Goal: Information Seeking & Learning: Learn about a topic

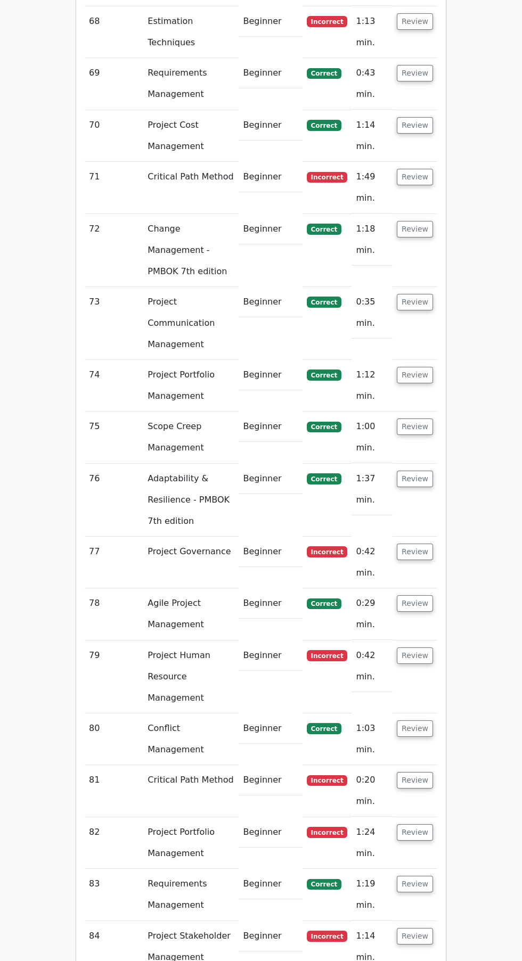
scroll to position [5998, 0]
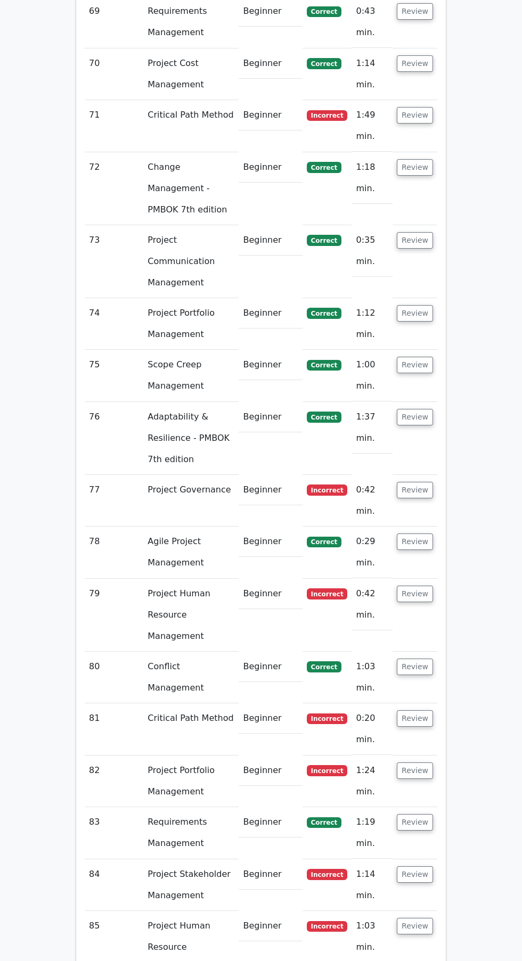
scroll to position [6079, 0]
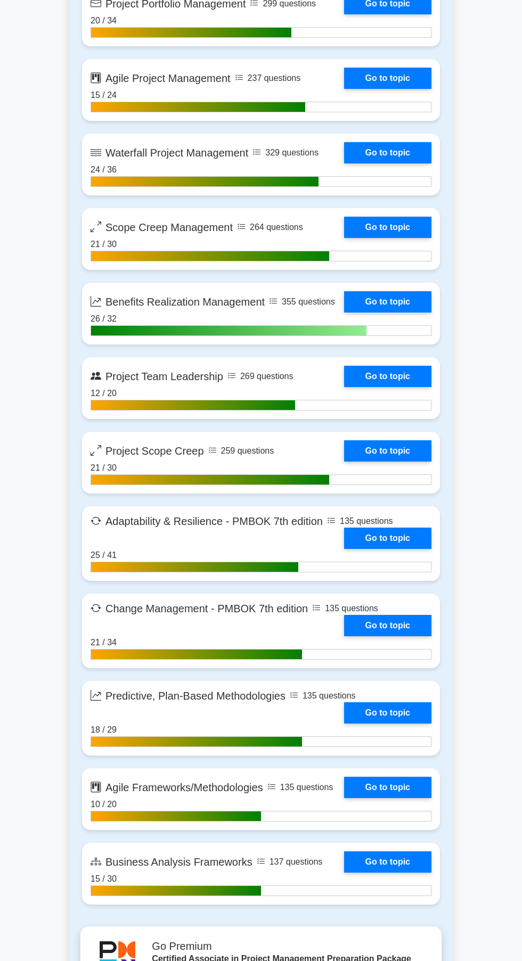
scroll to position [2553, 0]
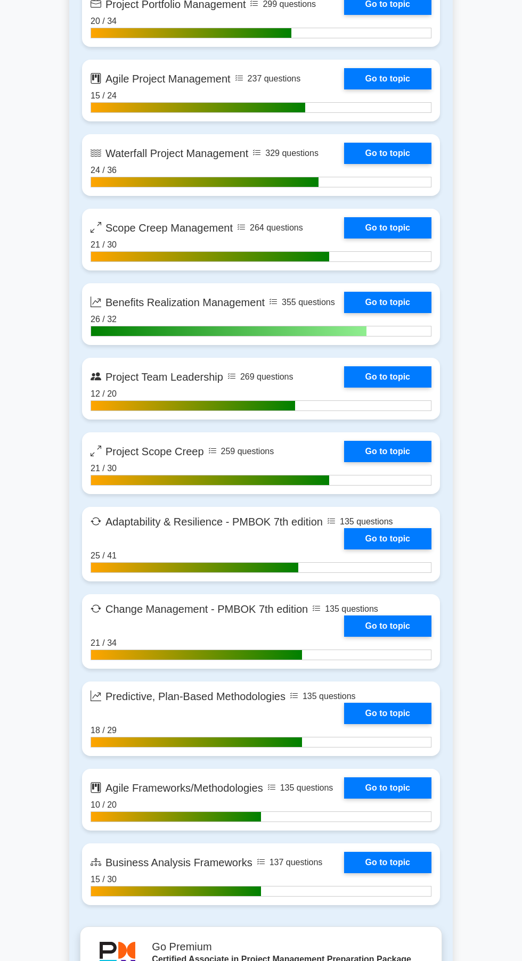
click at [403, 307] on link "Go to topic" at bounding box center [387, 302] width 87 height 21
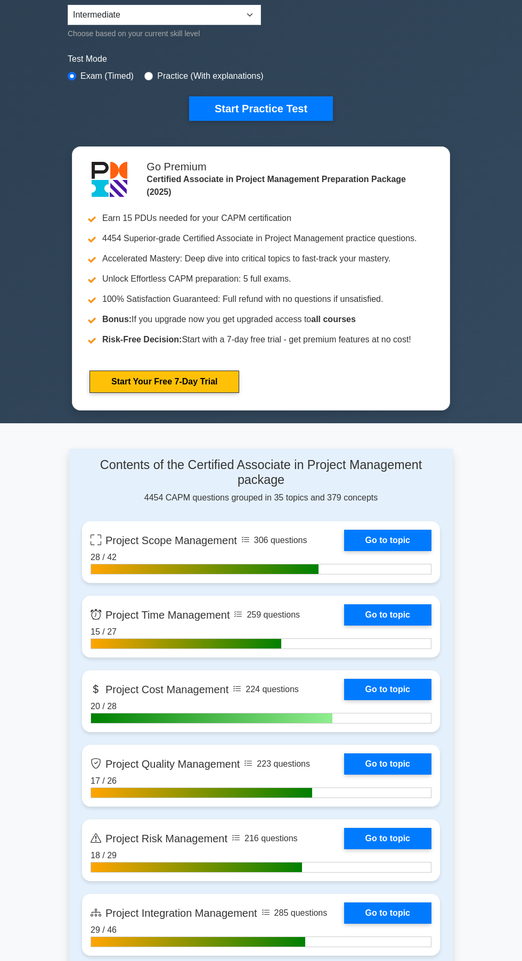
scroll to position [0, 0]
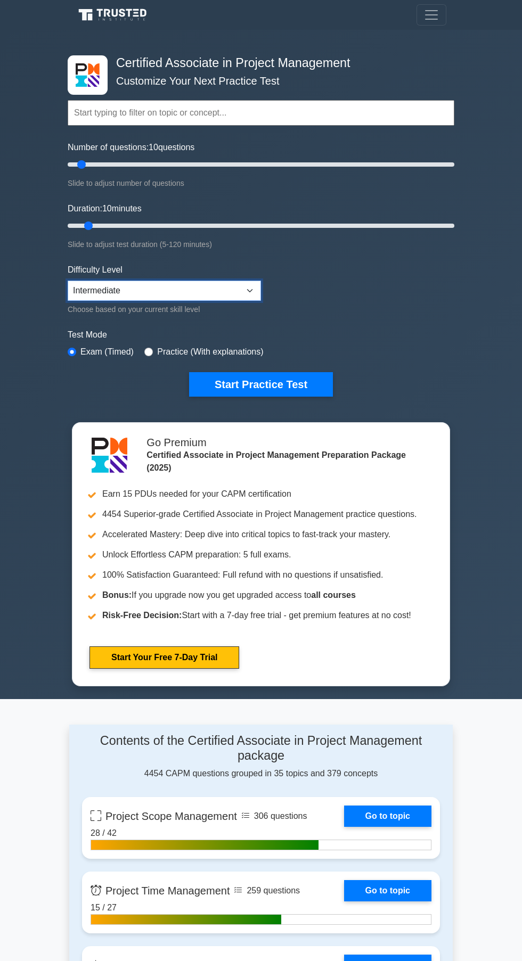
click at [233, 290] on select "Beginner Intermediate Expert" at bounding box center [164, 291] width 193 height 20
click at [68, 281] on select "Beginner Intermediate Expert" at bounding box center [164, 291] width 193 height 20
type input "25"
click at [305, 378] on button "Start Practice Test" at bounding box center [261, 384] width 144 height 24
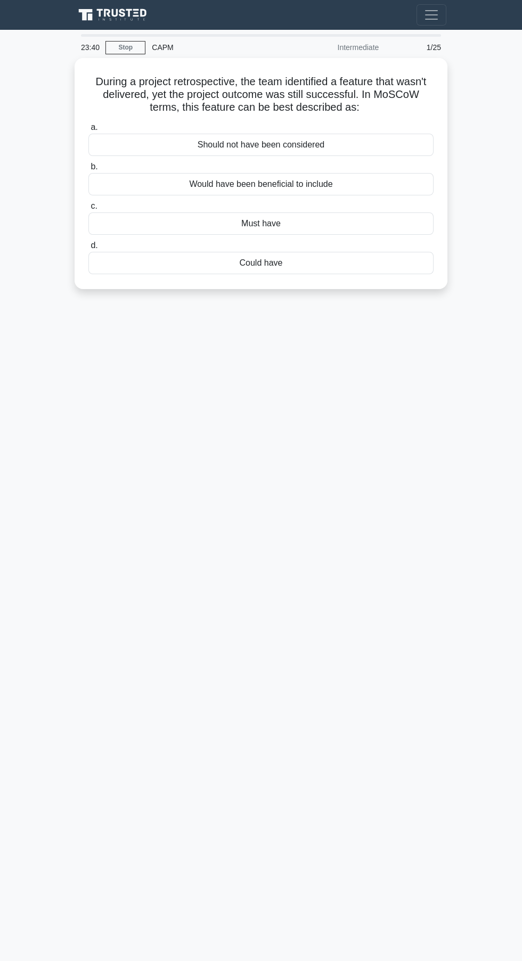
click at [337, 168] on label "b. Would have been beneficial to include" at bounding box center [260, 177] width 345 height 35
click at [88, 168] on input "b. Would have been beneficial to include" at bounding box center [88, 166] width 0 height 7
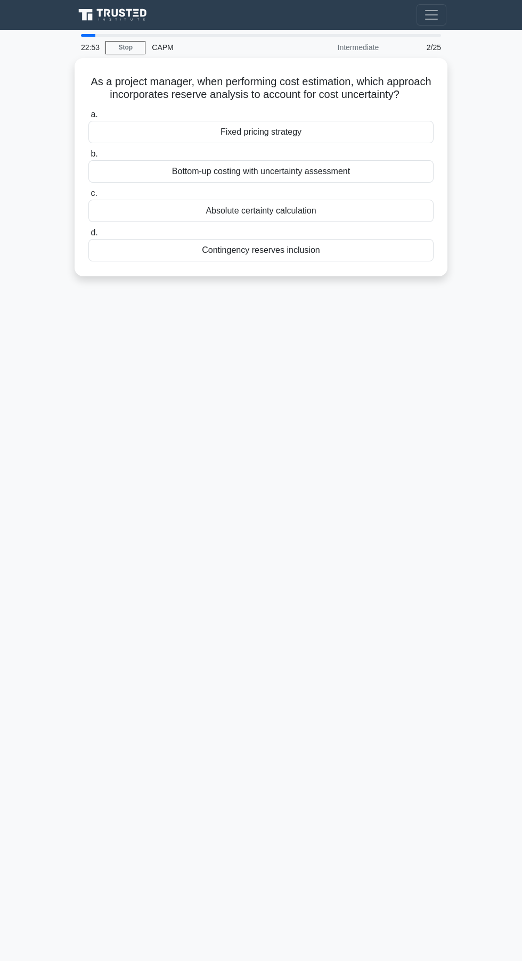
click at [329, 156] on label "b. Bottom-up costing with uncertainty assessment" at bounding box center [260, 165] width 345 height 35
click at [88, 156] on input "b. Bottom-up costing with uncertainty assessment" at bounding box center [88, 154] width 0 height 7
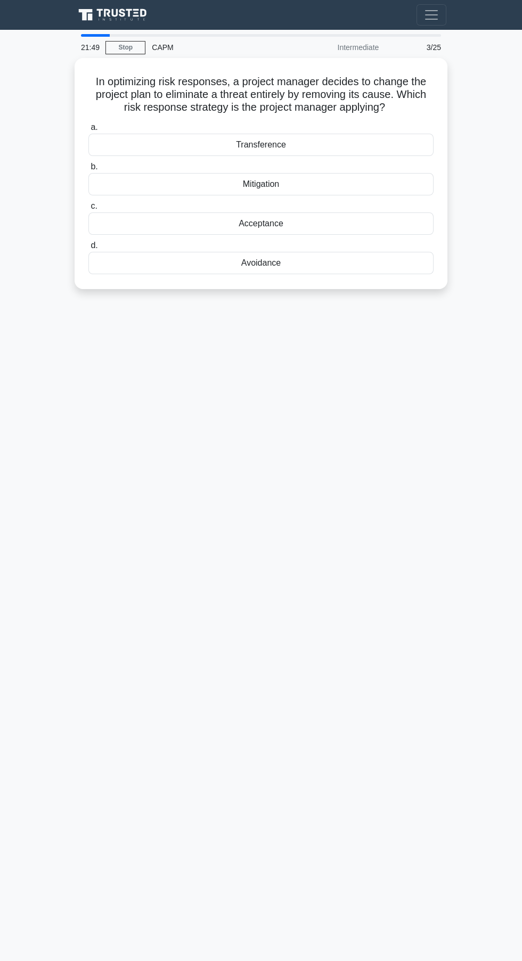
click at [357, 181] on div "Mitigation" at bounding box center [260, 184] width 345 height 22
click at [88, 170] on input "b. Mitigation" at bounding box center [88, 166] width 0 height 7
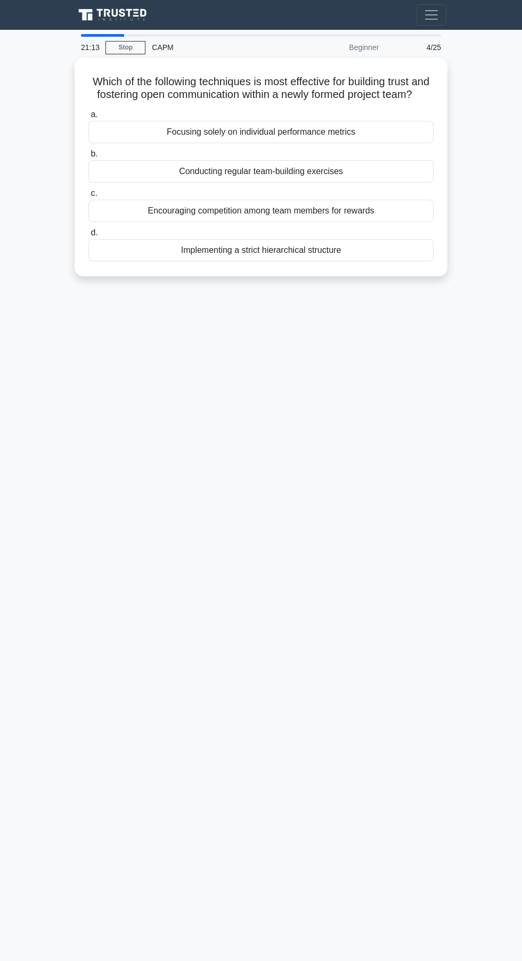
click at [372, 219] on div "Encouraging competition among team members for rewards" at bounding box center [260, 211] width 345 height 22
click at [88, 197] on input "c. Encouraging competition among team members for rewards" at bounding box center [88, 193] width 0 height 7
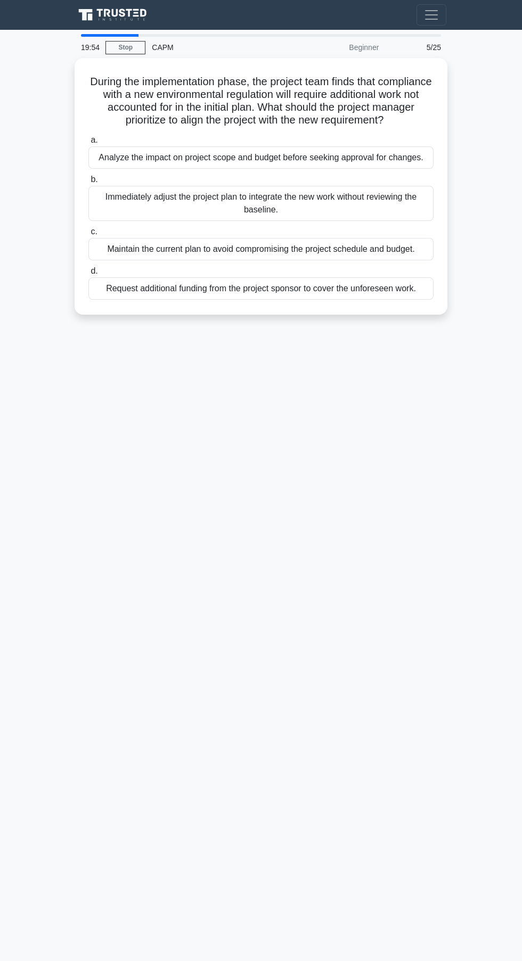
click at [305, 152] on div "Analyze the impact on project scope and budget before seeking approval for chan…" at bounding box center [260, 157] width 345 height 22
click at [88, 144] on input "a. Analyze the impact on project scope and budget before seeking approval for c…" at bounding box center [88, 140] width 0 height 7
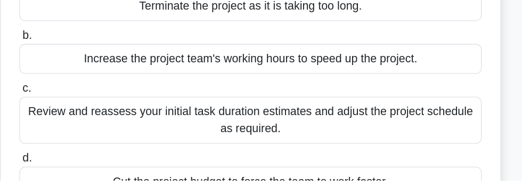
scroll to position [83, 0]
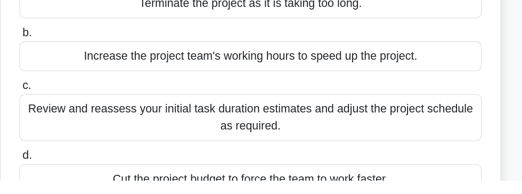
click at [389, 138] on div "Review and reassess your initial task duration estimates and adjust the project…" at bounding box center [260, 146] width 345 height 35
click at [88, 127] on input "c. Review and reassess your initial task duration estimates and adjust the proj…" at bounding box center [88, 123] width 0 height 7
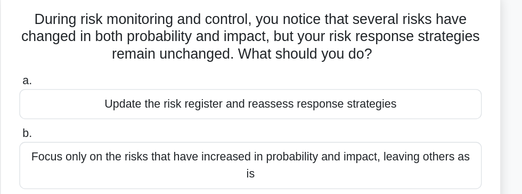
scroll to position [67, 0]
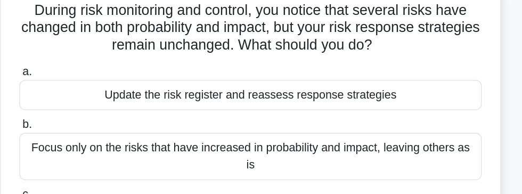
click at [398, 73] on div "Update the risk register and reassess response strategies" at bounding box center [260, 78] width 345 height 22
click at [88, 64] on input "a. Update the risk register and reassess response strategies" at bounding box center [88, 60] width 0 height 7
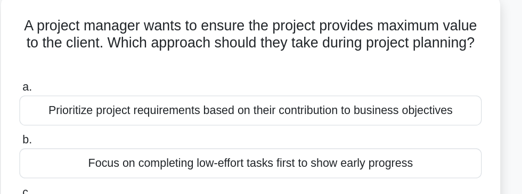
scroll to position [60, 0]
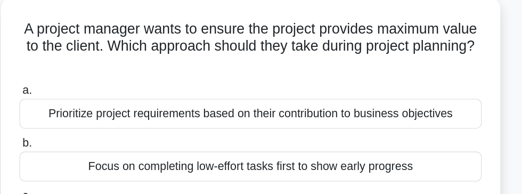
click at [403, 78] on div "Prioritize project requirements based on their contribution to business objecti…" at bounding box center [260, 84] width 345 height 22
click at [88, 71] on input "a. Prioritize project requirements based on their contribution to business obje…" at bounding box center [88, 67] width 0 height 7
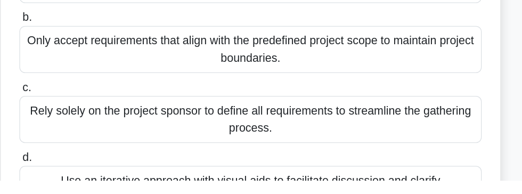
scroll to position [120, 0]
click at [88, 181] on input "d. Use an iterative approach with visual aids to facilitate discussion and clar…" at bounding box center [88, 177] width 0 height 7
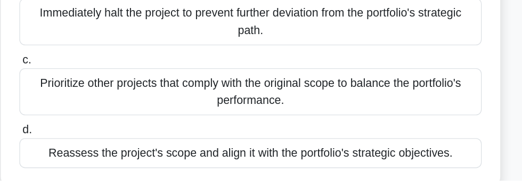
scroll to position [142, 0]
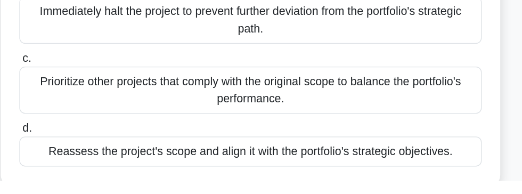
click at [386, 170] on div "Reassess the project's scope and align it with the portfolio's strategic object…" at bounding box center [260, 172] width 345 height 22
click at [88, 159] on input "d. Reassess the project's scope and align it with the portfolio's strategic obj…" at bounding box center [88, 155] width 0 height 7
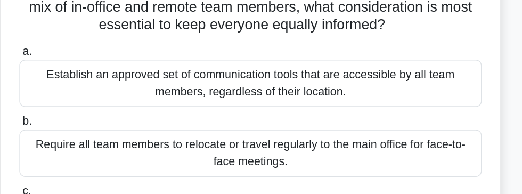
scroll to position [89, 0]
click at [393, 47] on div "Establish an approved set of communication tools that are accessible by all tea…" at bounding box center [260, 62] width 345 height 35
click at [88, 42] on input "a. Establish an approved set of communication tools that are accessible by all …" at bounding box center [88, 38] width 0 height 7
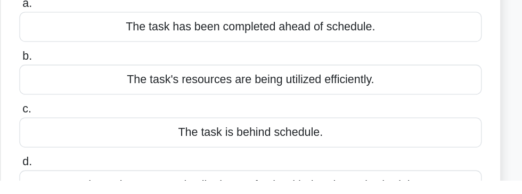
scroll to position [70, 0]
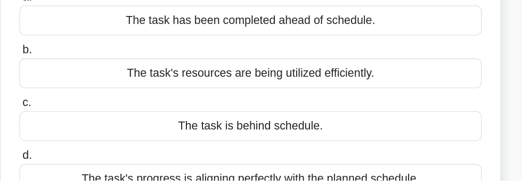
click at [372, 182] on div "The task's progress is aligning perfectly with the planned schedule." at bounding box center [260, 193] width 345 height 22
click at [88, 173] on input "d. The task's progress is aligning perfectly with the planned schedule." at bounding box center [88, 175] width 0 height 7
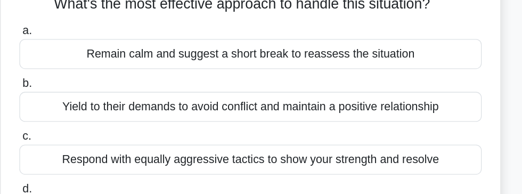
scroll to position [93, 0]
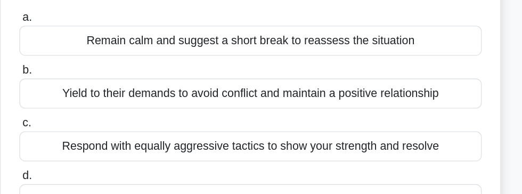
click at [386, 125] on div "Respond with equally aggressive tactics to show your strength and resolve" at bounding box center [260, 131] width 345 height 22
click at [88, 117] on input "c. Respond with equally aggressive tactics to show your strength and resolve" at bounding box center [88, 113] width 0 height 7
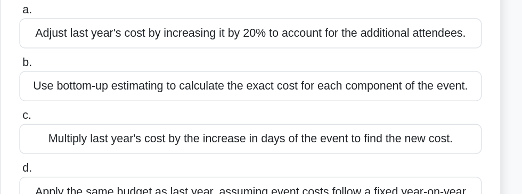
scroll to position [96, 0]
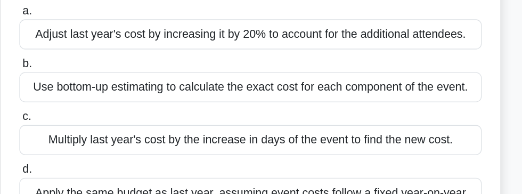
click at [400, 95] on div "Use bottom-up estimating to calculate the exact cost for each component of the …" at bounding box center [260, 101] width 345 height 22
click at [88, 87] on input "b. Use bottom-up estimating to calculate the exact cost for each component of t…" at bounding box center [88, 83] width 0 height 7
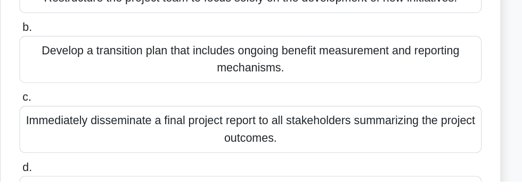
scroll to position [88, 0]
click at [88, 187] on input "d. Limit the scope of the post-project review to the areas directly associated …" at bounding box center [88, 183] width 0 height 7
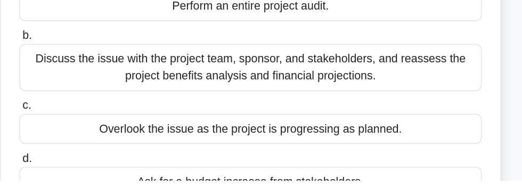
scroll to position [94, 0]
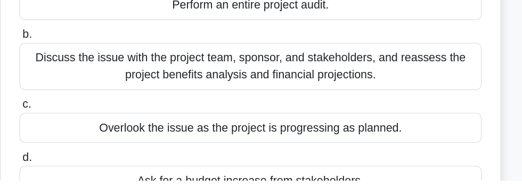
click at [393, 99] on div "Discuss the issue with the project team, sponsor, and stakeholders, and reasses…" at bounding box center [260, 109] width 345 height 35
click at [88, 89] on input "b. Discuss the issue with the project team, sponsor, and stakeholders, and reas…" at bounding box center [88, 85] width 0 height 7
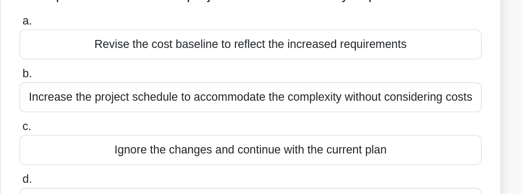
scroll to position [103, 0]
click at [391, 38] on div "Revise the cost baseline to reflect the increased requirements" at bounding box center [260, 41] width 345 height 22
click at [88, 28] on input "a. Revise the cost baseline to reflect the increased requirements" at bounding box center [88, 24] width 0 height 7
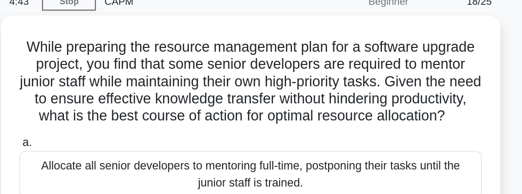
scroll to position [0, 0]
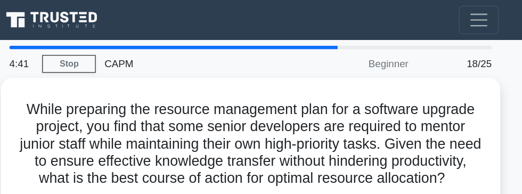
click at [128, 48] on link "Stop" at bounding box center [125, 47] width 40 height 13
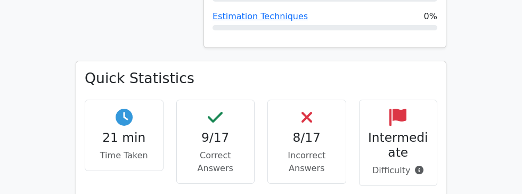
scroll to position [903, 0]
